Goal: Transaction & Acquisition: Subscribe to service/newsletter

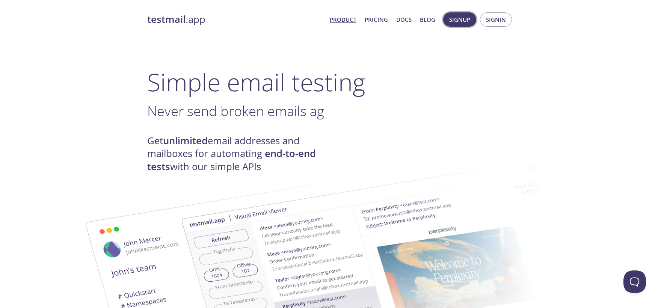
click at [459, 21] on span "Signup" at bounding box center [459, 20] width 21 height 10
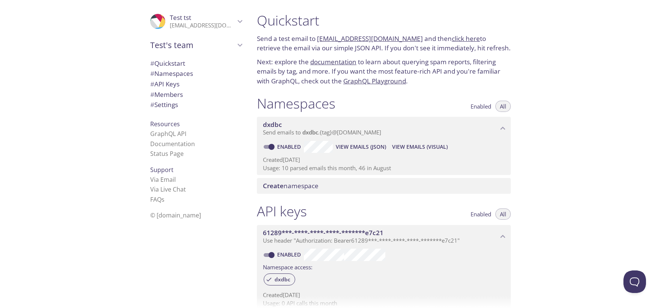
click at [452, 41] on link "click here" at bounding box center [466, 38] width 28 height 9
drag, startPoint x: 314, startPoint y: 39, endPoint x: 411, endPoint y: 42, distance: 97.3
click at [411, 42] on p "Send a test email to [EMAIL_ADDRESS][DOMAIN_NAME] and then click here to retrie…" at bounding box center [384, 43] width 254 height 19
copy p "o [EMAIL_ADDRESS][DOMAIN_NAME]"
click at [394, 50] on p "Send a test email to [EMAIL_ADDRESS][DOMAIN_NAME] and then click here to retrie…" at bounding box center [384, 43] width 254 height 19
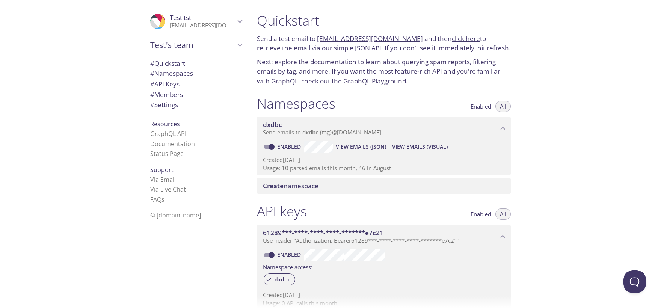
click at [452, 42] on link "click here" at bounding box center [466, 38] width 28 height 9
